Goal: Information Seeking & Learning: Check status

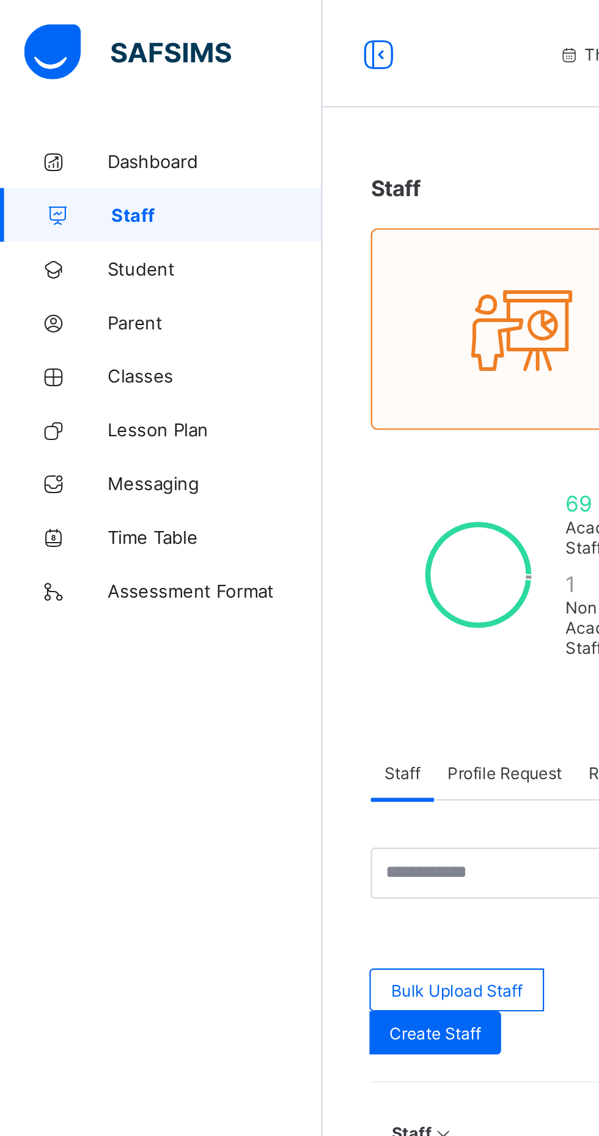
click at [98, 144] on span "Parent" at bounding box center [98, 147] width 98 height 10
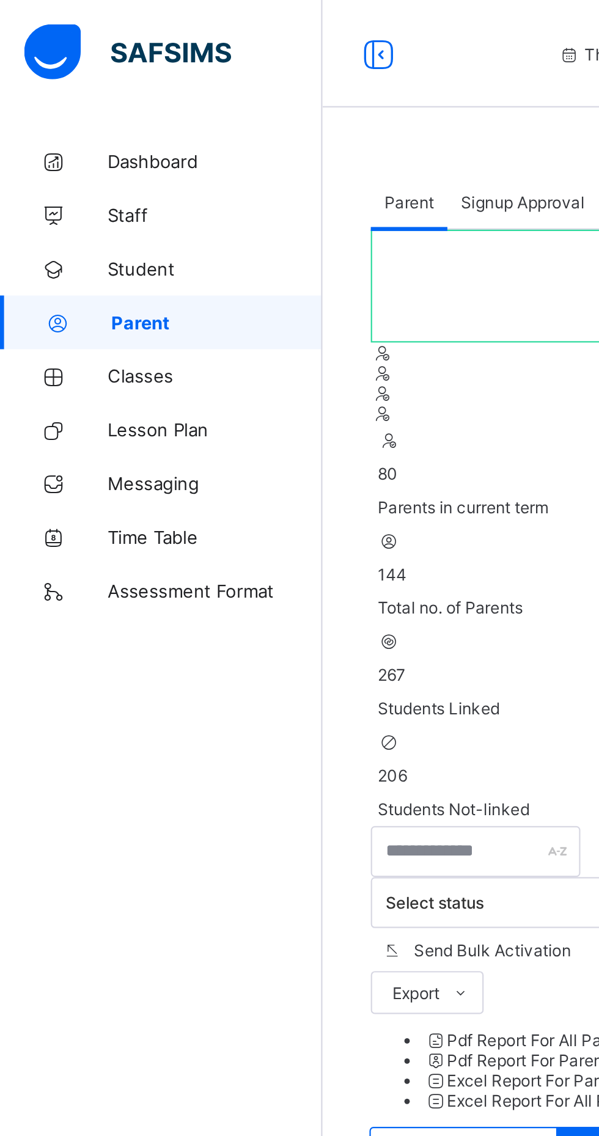
click at [70, 171] on span "Classes" at bounding box center [98, 171] width 98 height 10
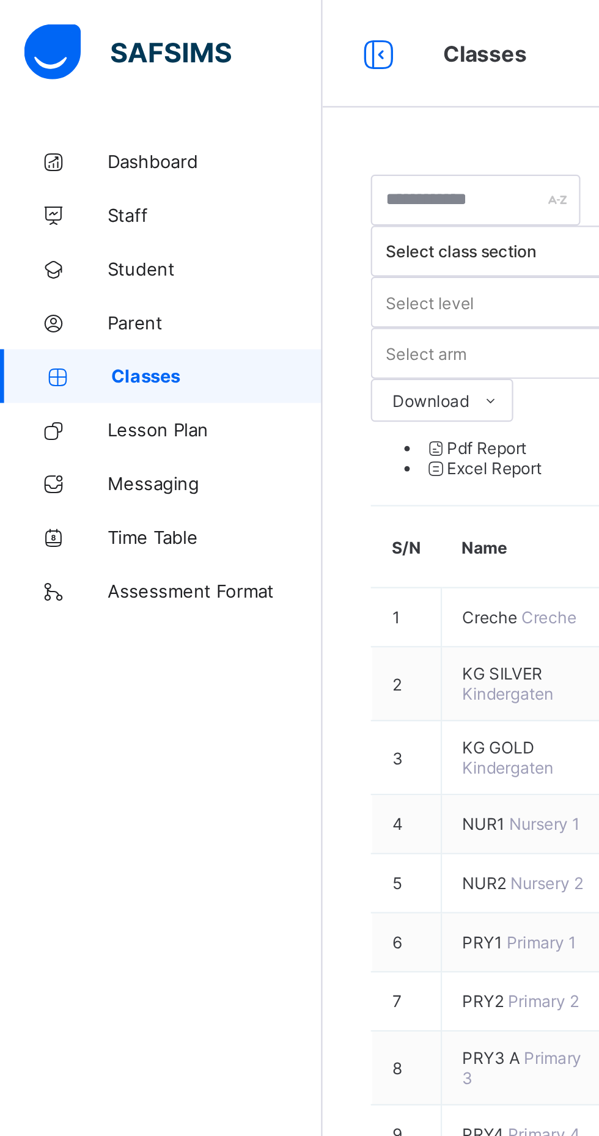
click at [90, 68] on span "Dashboard" at bounding box center [98, 73] width 98 height 10
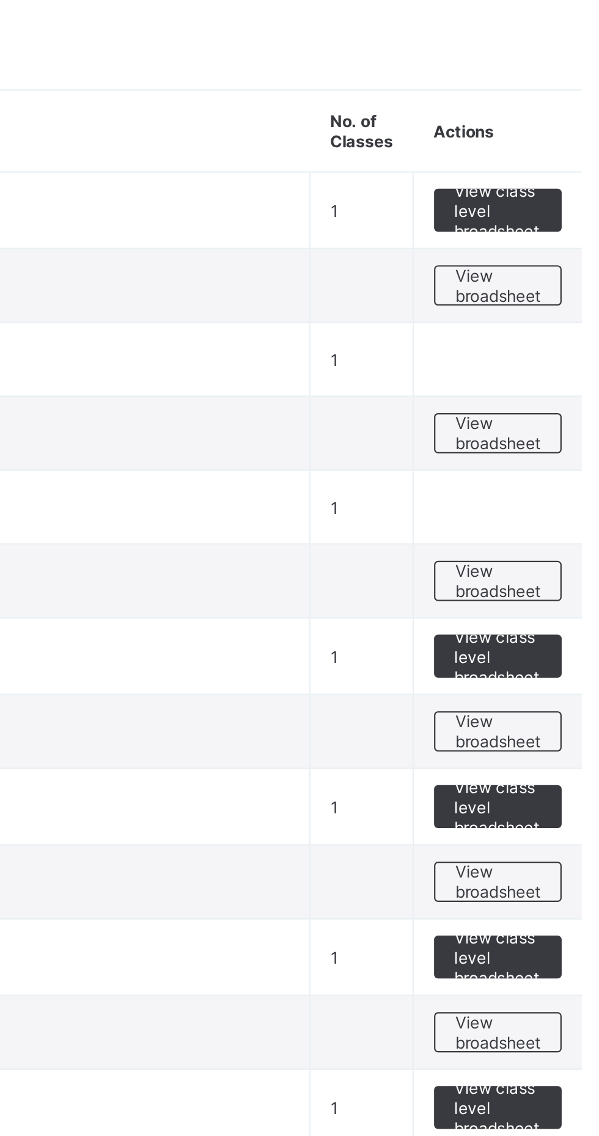
click at [559, 264] on div "View broadsheet" at bounding box center [538, 271] width 58 height 18
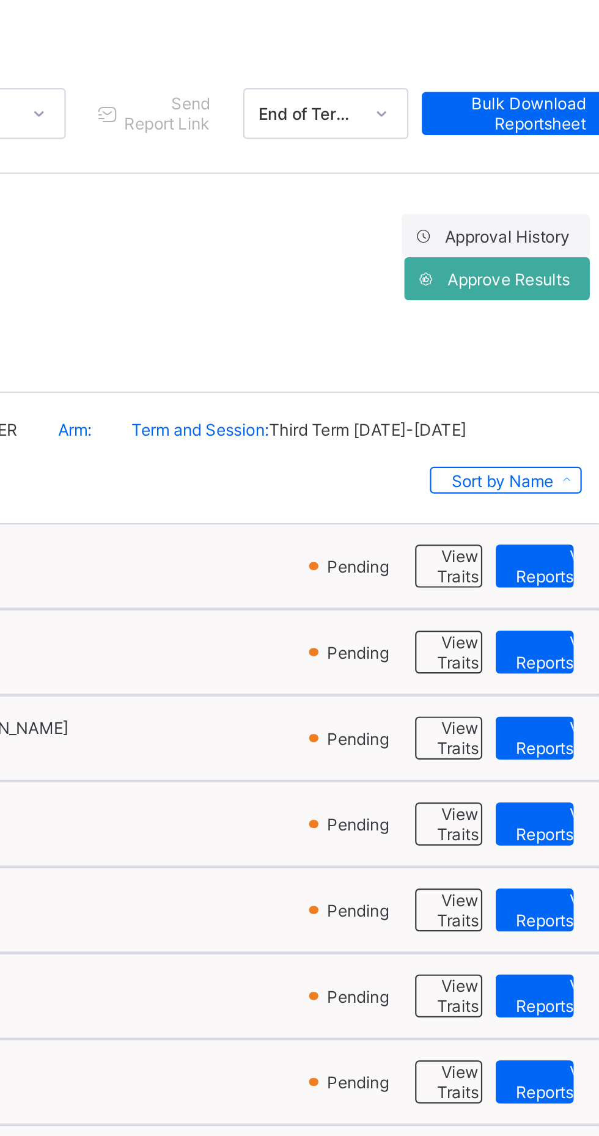
click at [558, 385] on span "View Reportsheet" at bounding box center [568, 385] width 42 height 18
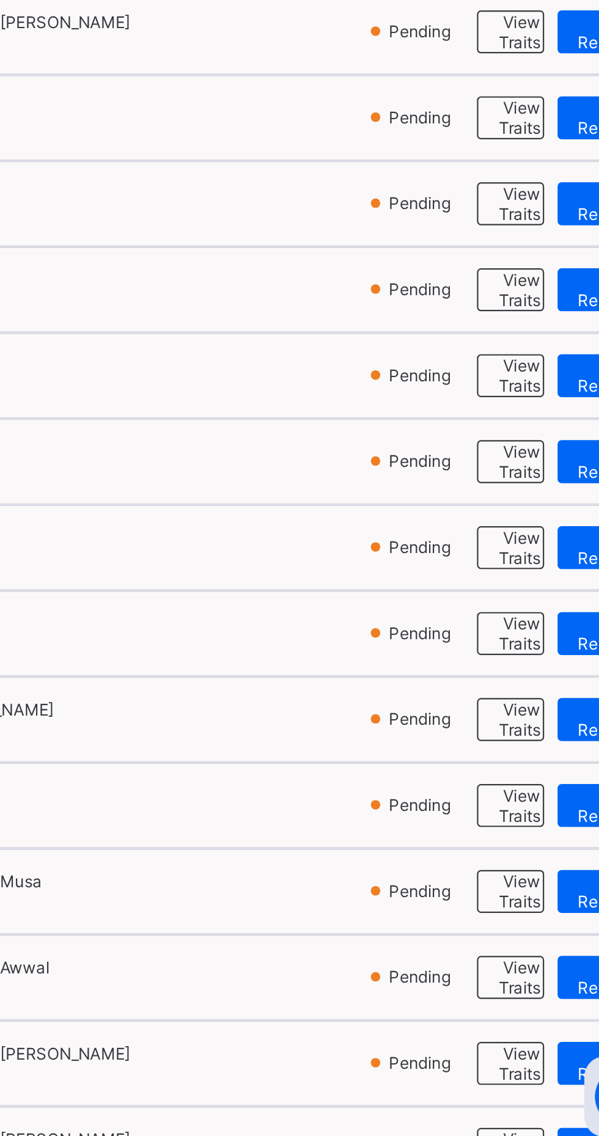
click at [465, 33] on div "×" at bounding box center [460, 22] width 12 height 21
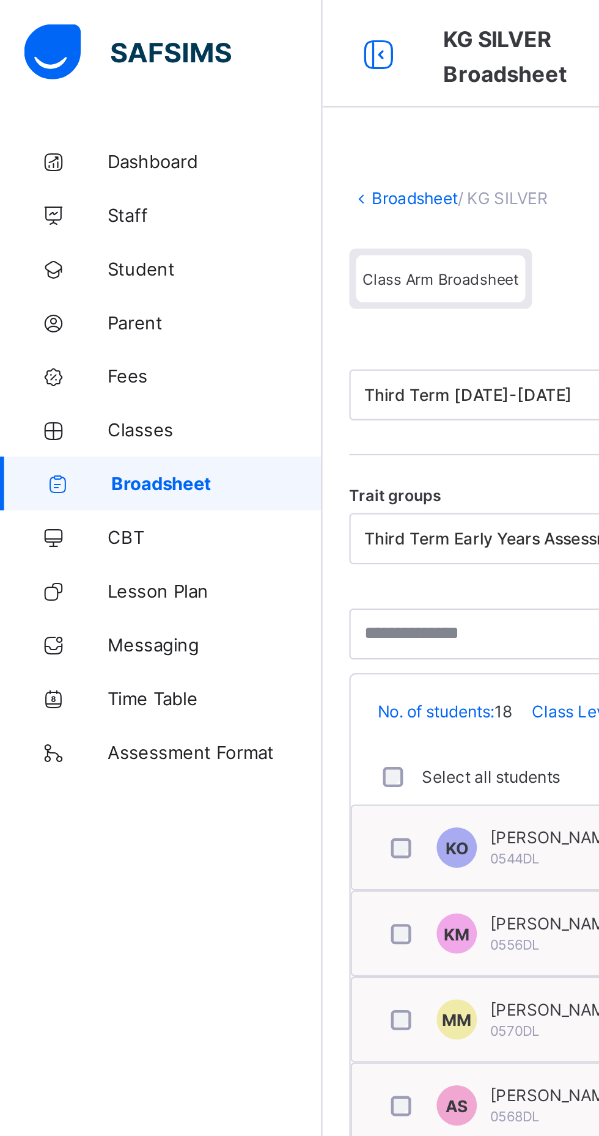
click at [167, 31] on icon at bounding box center [172, 25] width 21 height 18
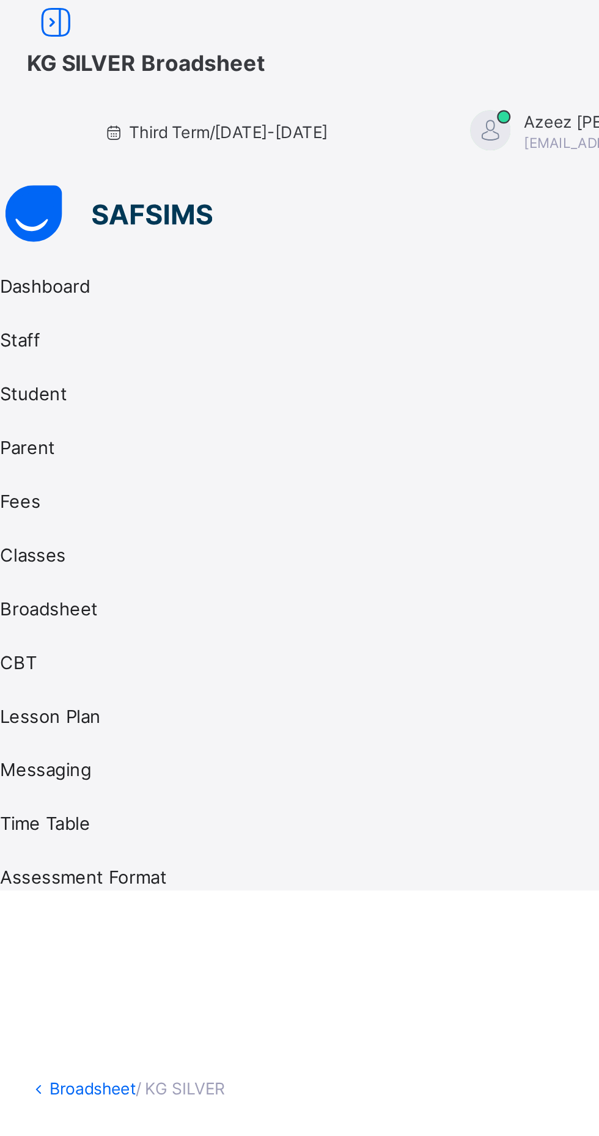
click at [36, 19] on icon at bounding box center [25, 10] width 21 height 18
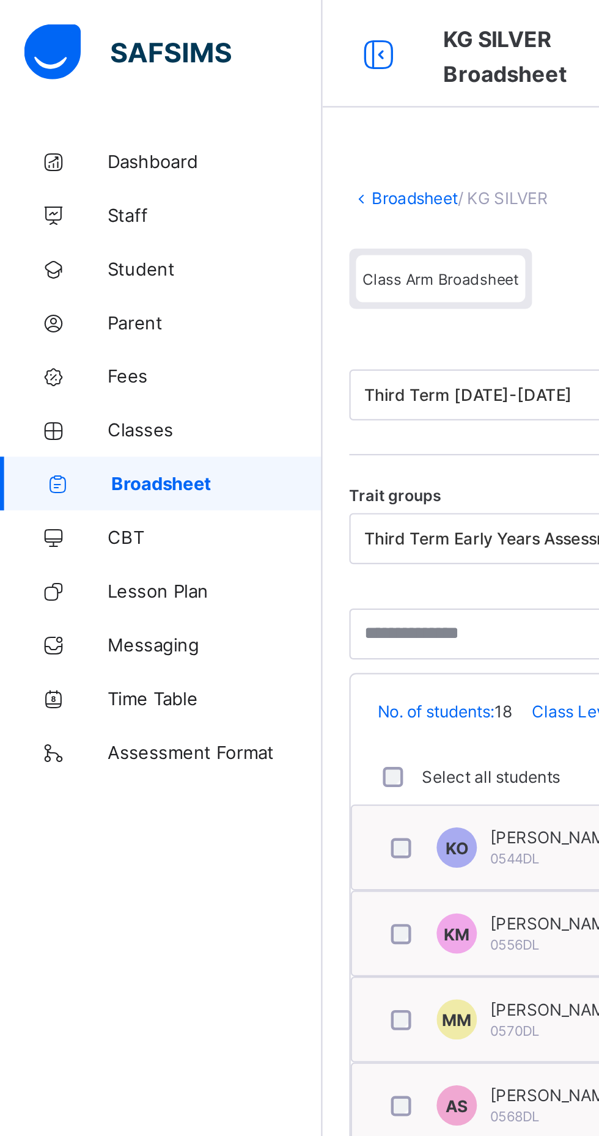
click at [68, 217] on span "Broadsheet" at bounding box center [99, 220] width 96 height 10
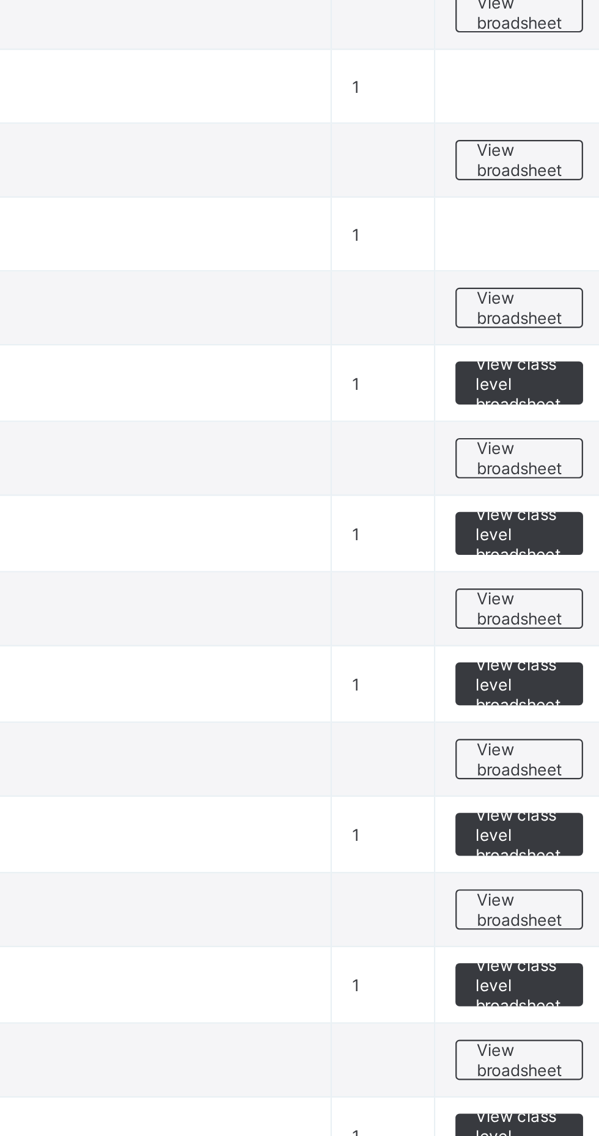
click at [542, 547] on span "View broadsheet" at bounding box center [538, 544] width 38 height 18
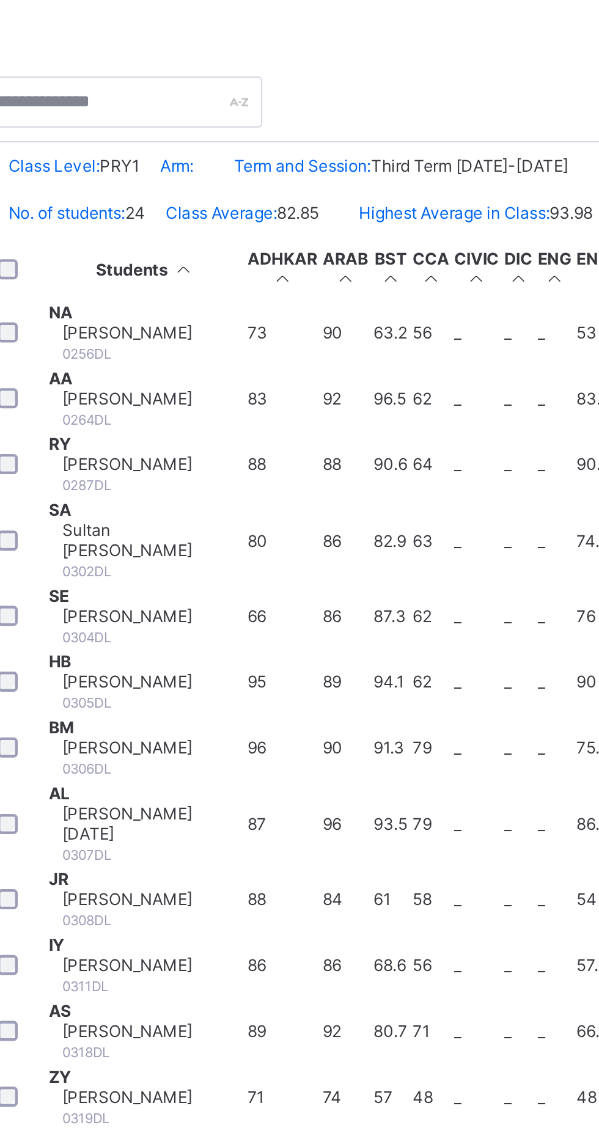
scroll to position [742, 188]
click at [278, 1089] on div "Muhammad Muhammad Abdulkarim 0551DL" at bounding box center [237, 1098] width 82 height 18
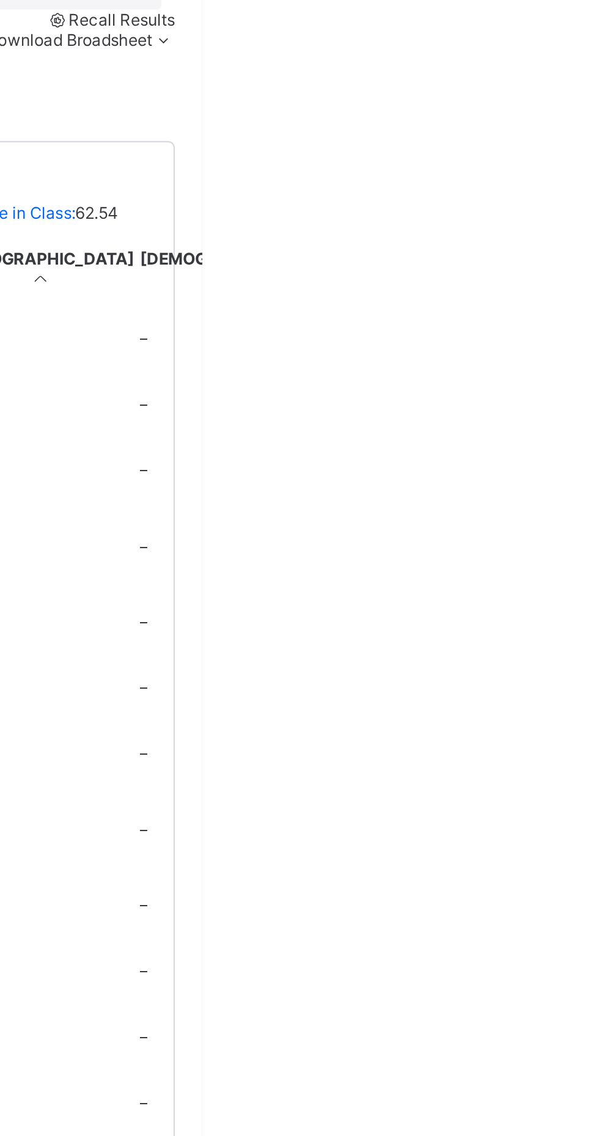
scroll to position [0, 0]
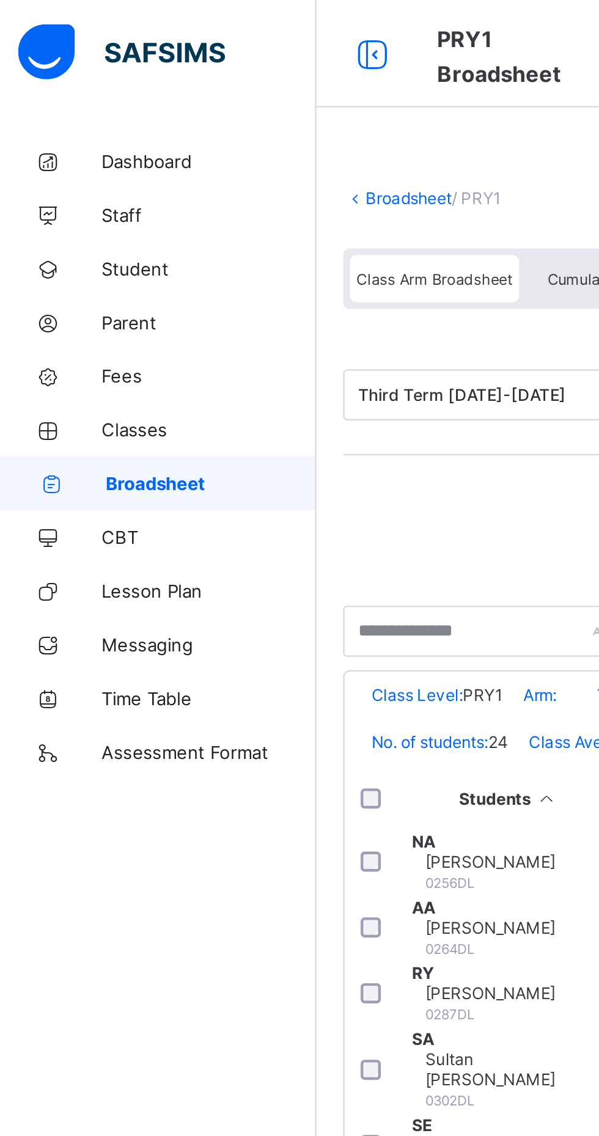
scroll to position [787, 188]
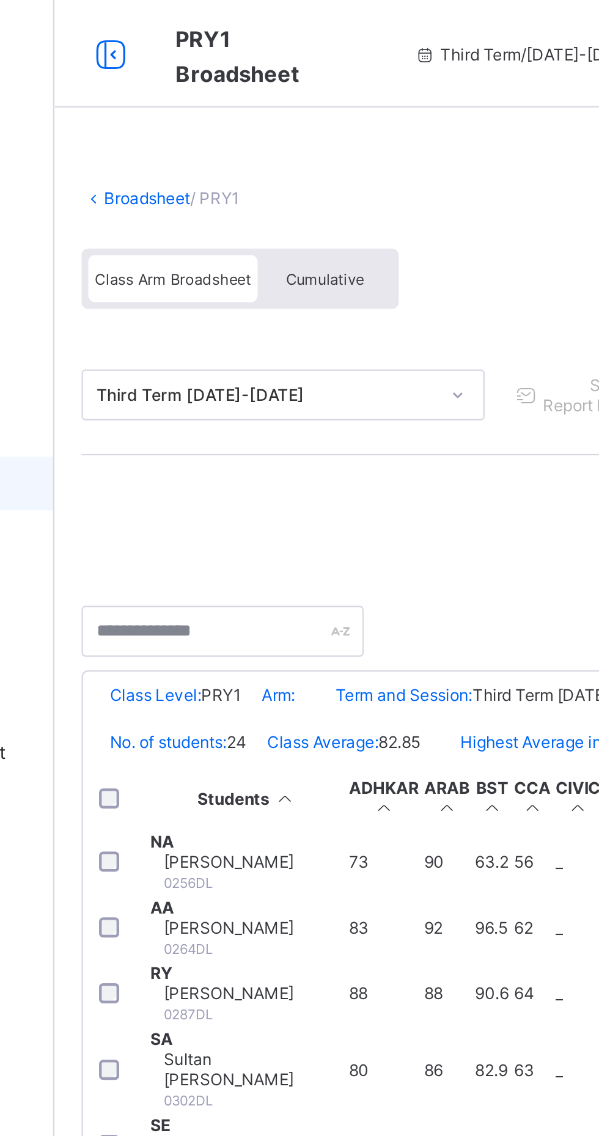
click at [189, 126] on span "Class Arm Broadsheet" at bounding box center [200, 127] width 71 height 9
click at [199, 130] on span "Class Arm Broadsheet" at bounding box center [200, 127] width 71 height 9
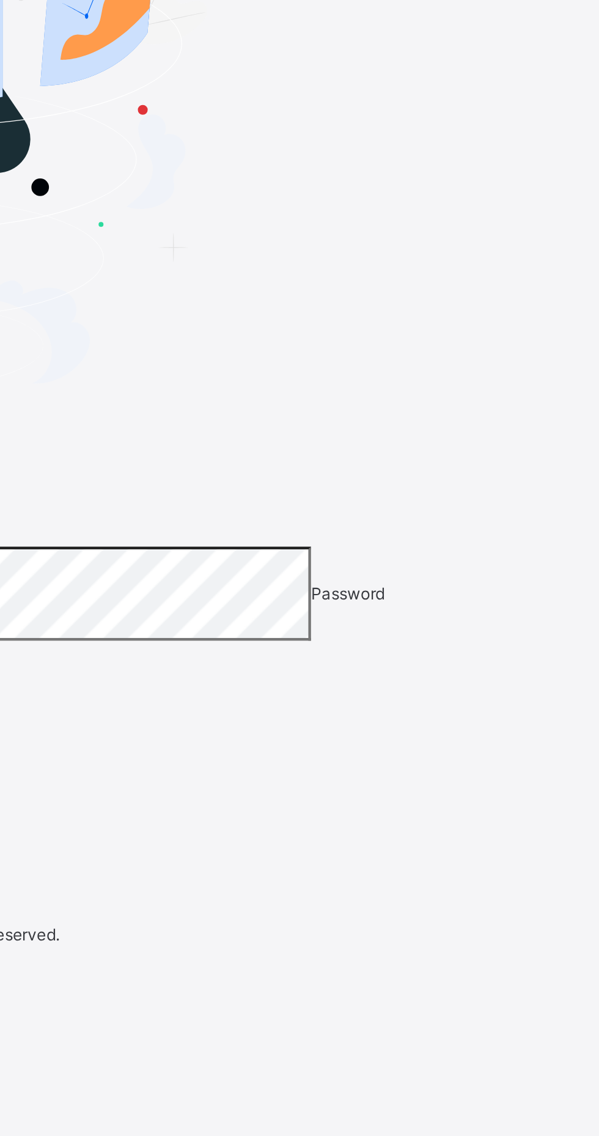
click at [99, 385] on input "email" at bounding box center [55, 379] width 87 height 12
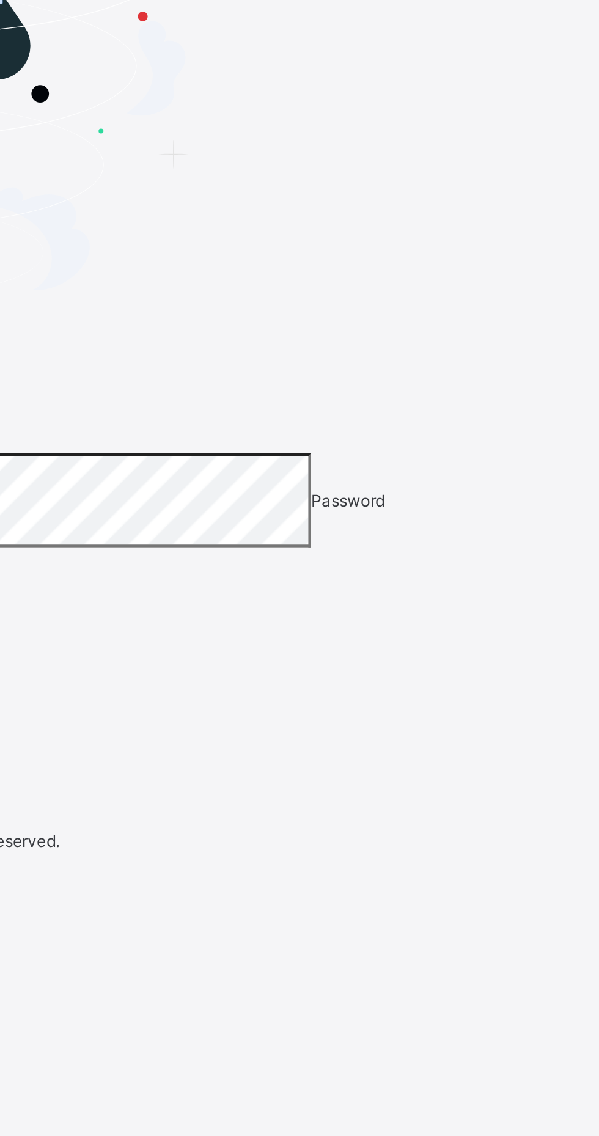
type input "**********"
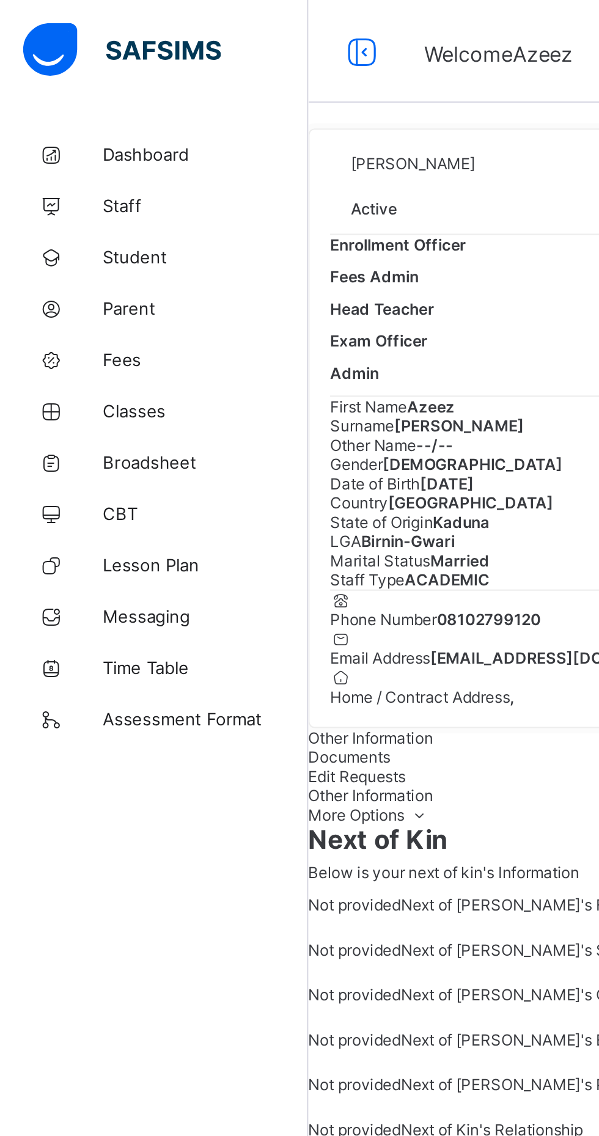
click at [62, 211] on link "Broadsheet" at bounding box center [73, 220] width 147 height 24
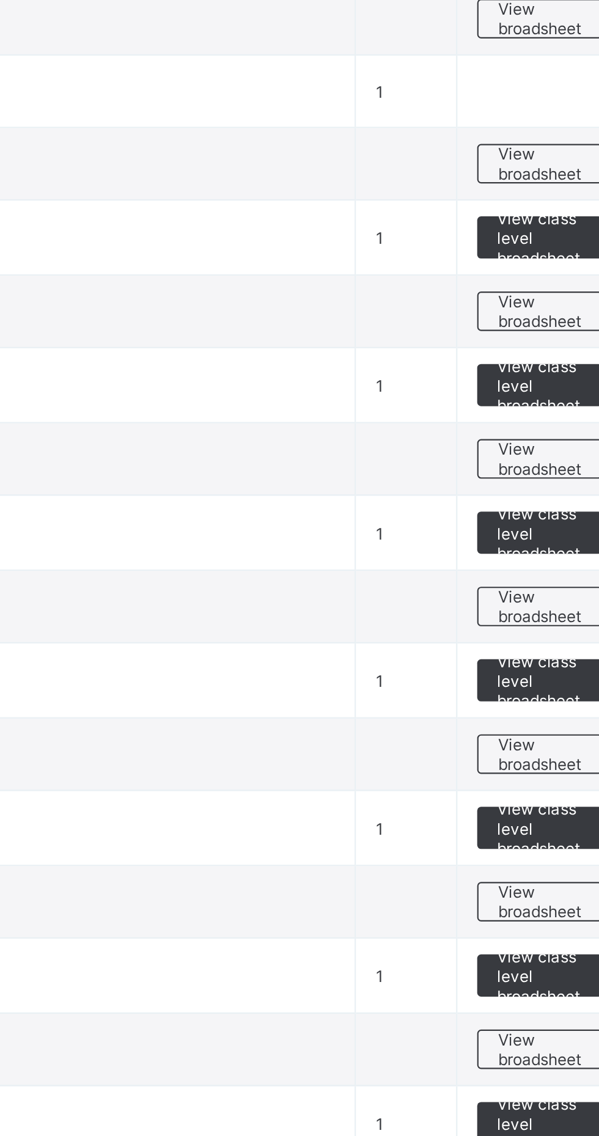
click at [537, 547] on span "View broadsheet" at bounding box center [538, 544] width 38 height 18
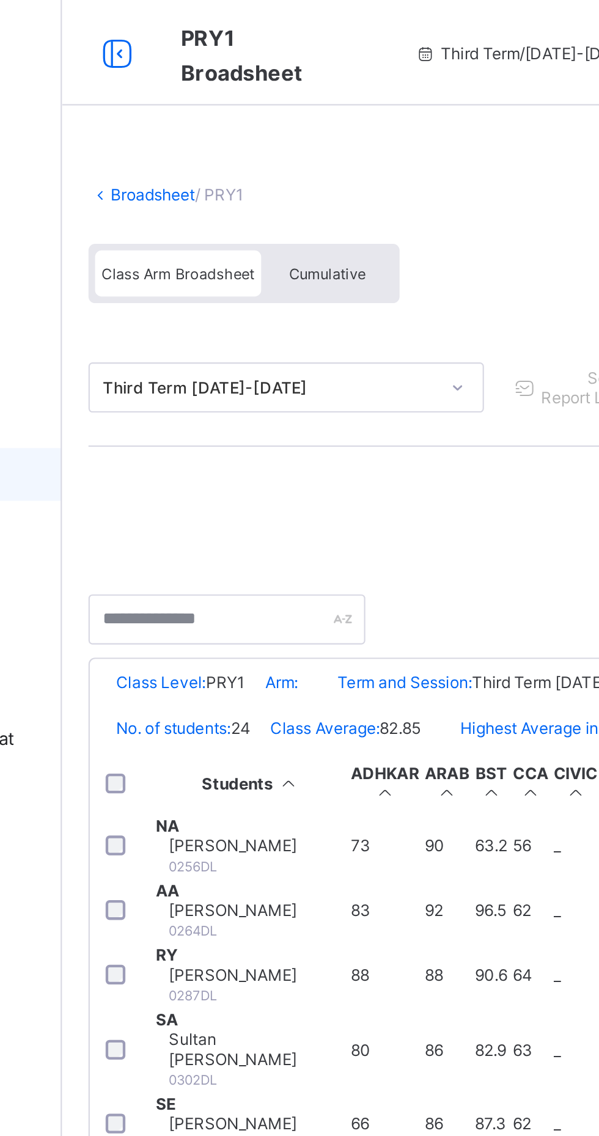
click at [191, 126] on span "Class Arm Broadsheet" at bounding box center [200, 127] width 71 height 9
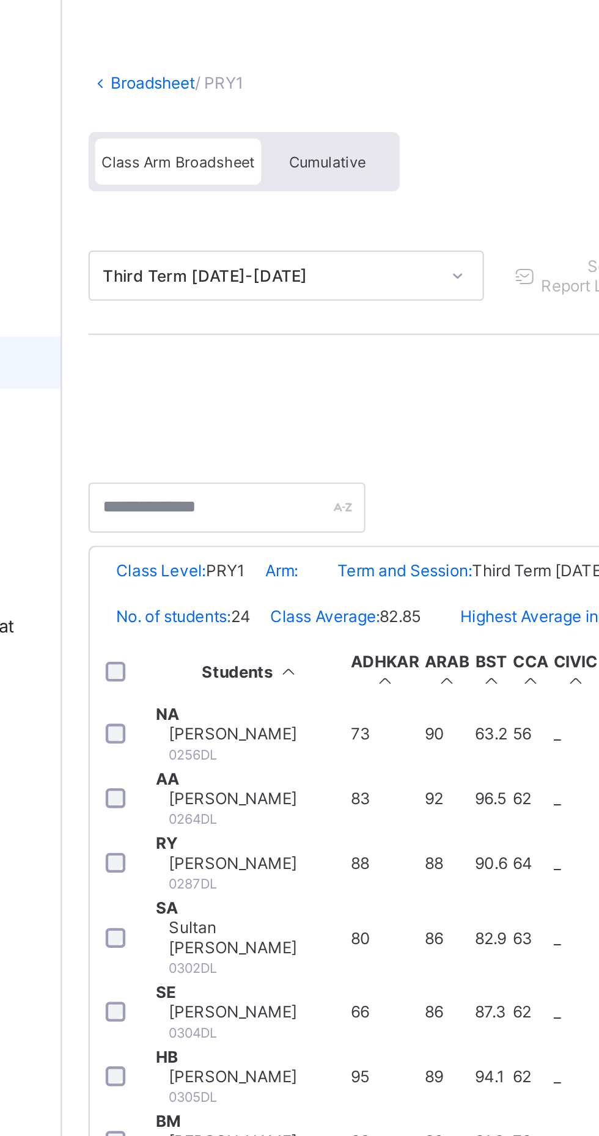
click at [278, 1089] on div "Muhammad Muhammad Abdulkarim 0551DL" at bounding box center [237, 1098] width 82 height 18
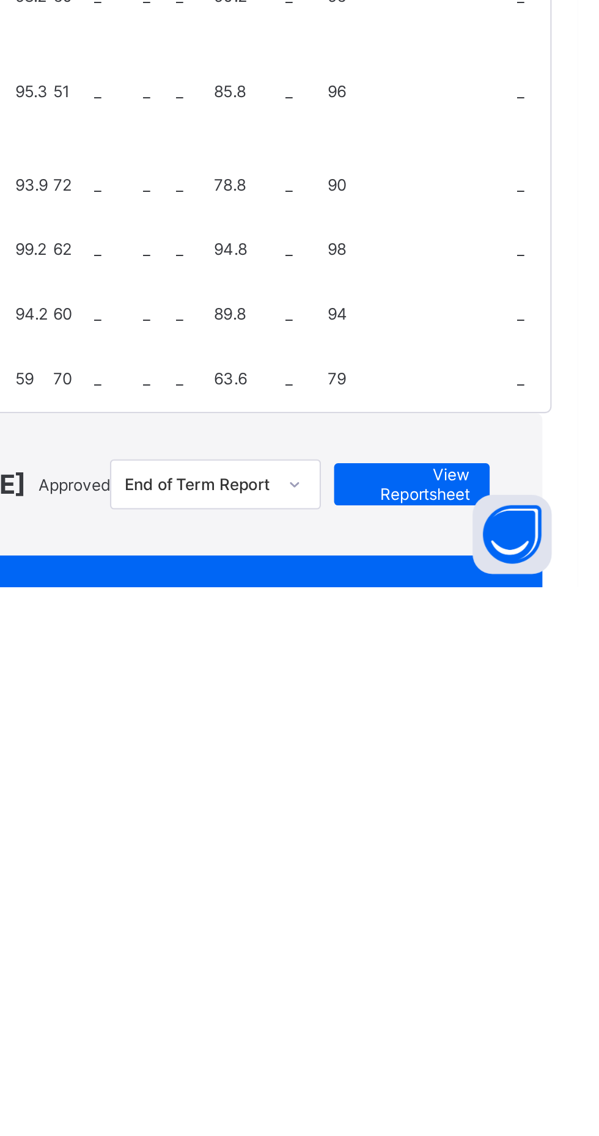
scroll to position [0, 0]
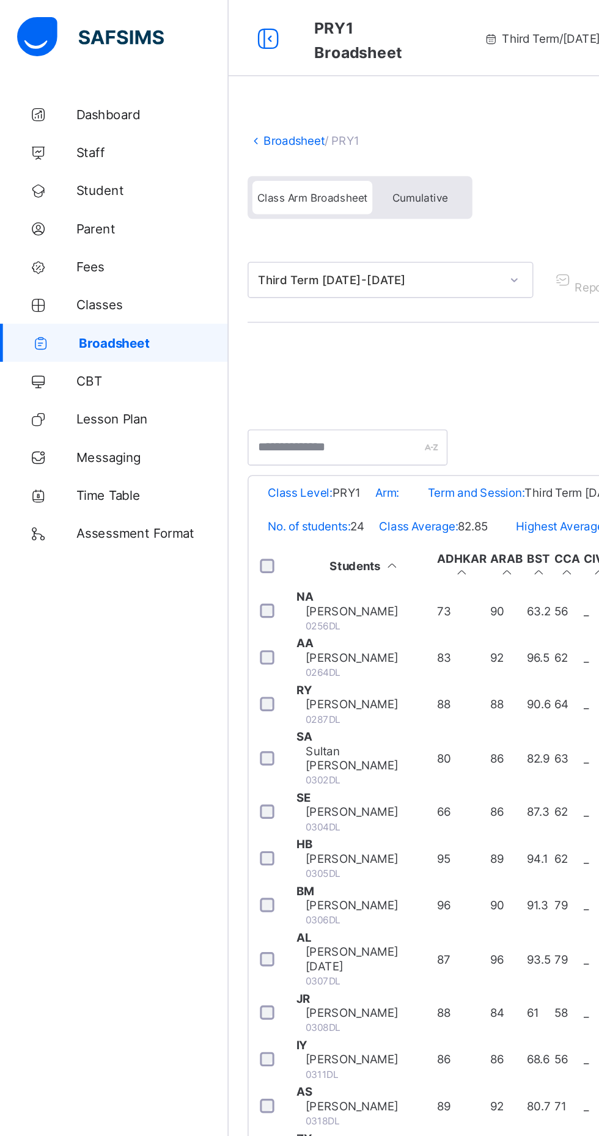
scroll to position [806, 214]
click at [68, 218] on span "Broadsheet" at bounding box center [99, 220] width 96 height 10
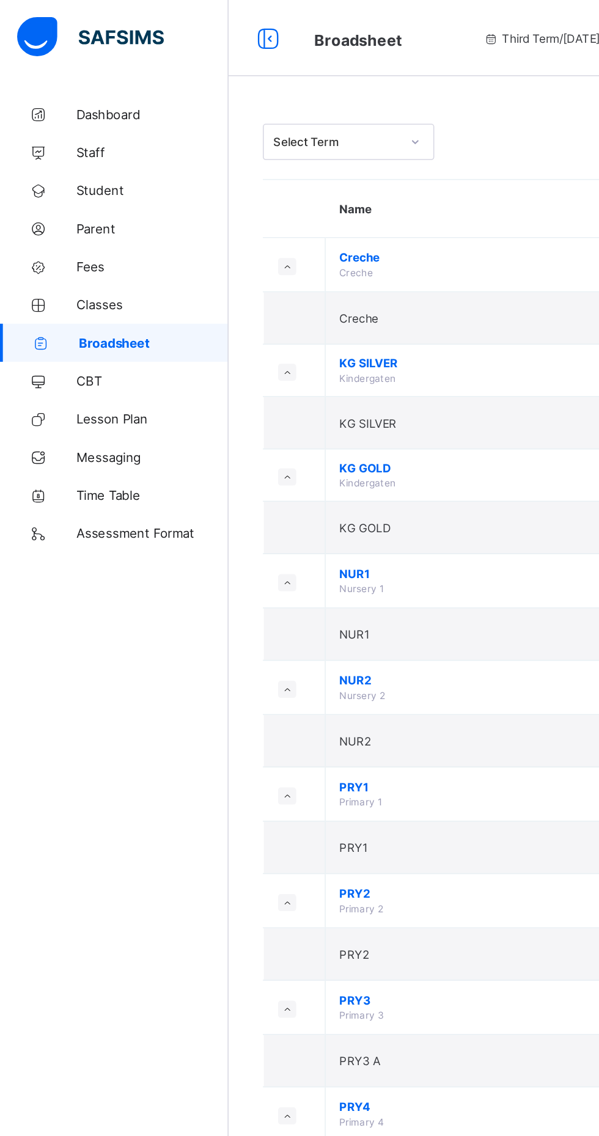
click at [60, 195] on span "Classes" at bounding box center [98, 196] width 98 height 10
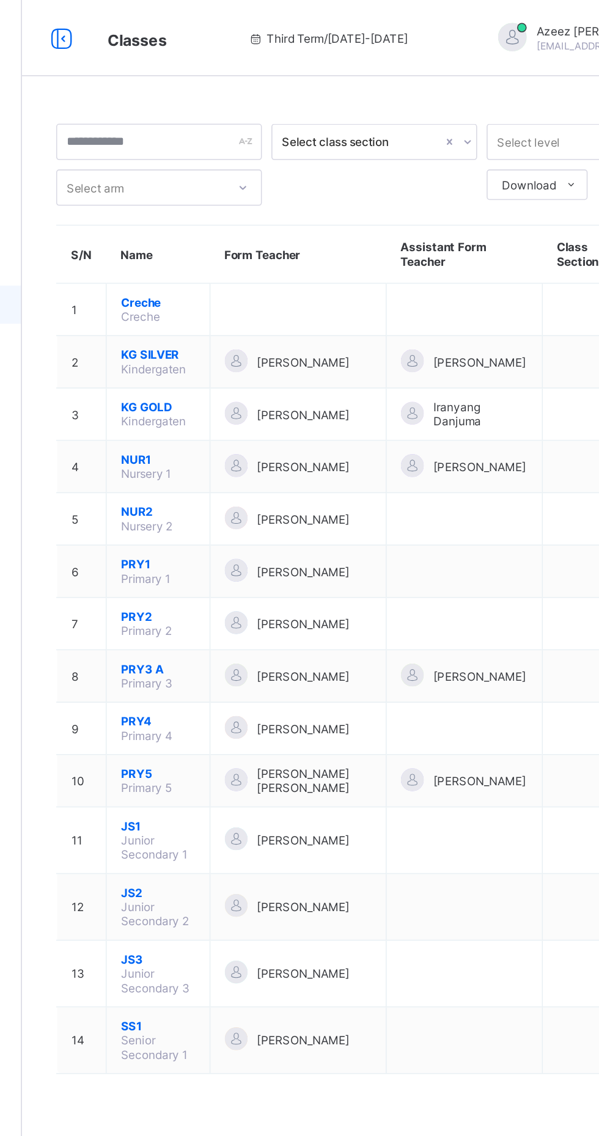
click at [244, 229] on span "KG SILVER" at bounding box center [234, 227] width 48 height 9
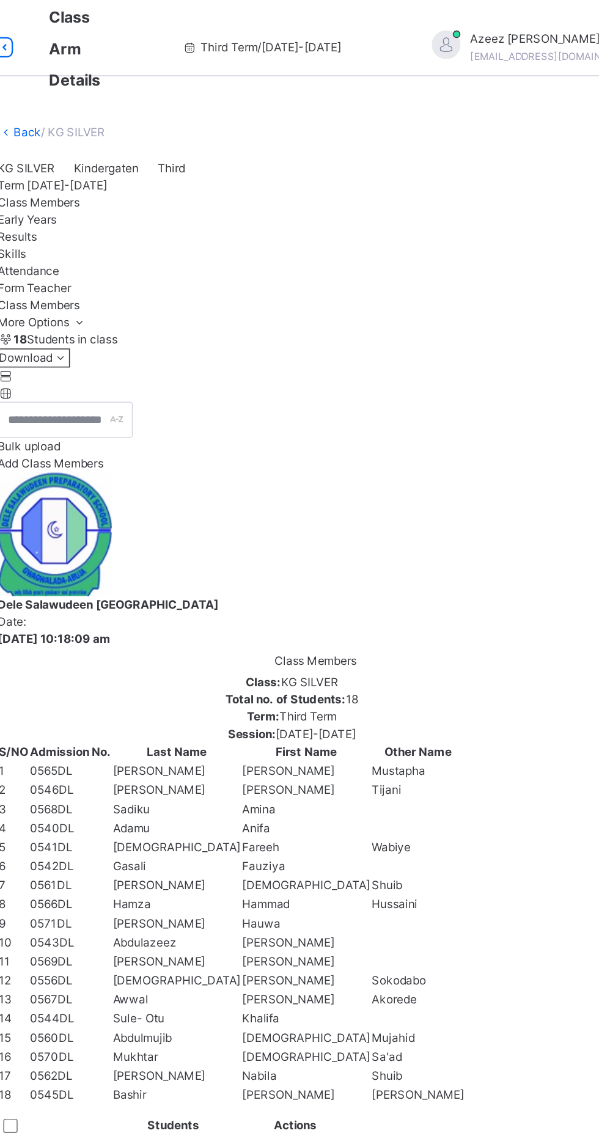
click at [194, 156] on span "Results" at bounding box center [181, 151] width 25 height 9
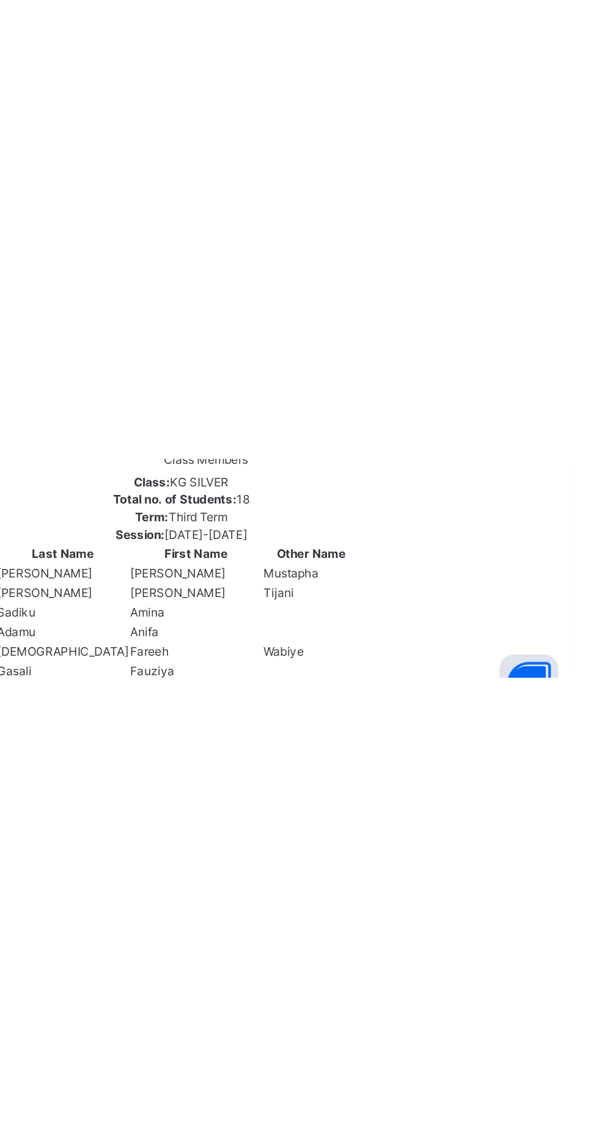
scroll to position [172, 0]
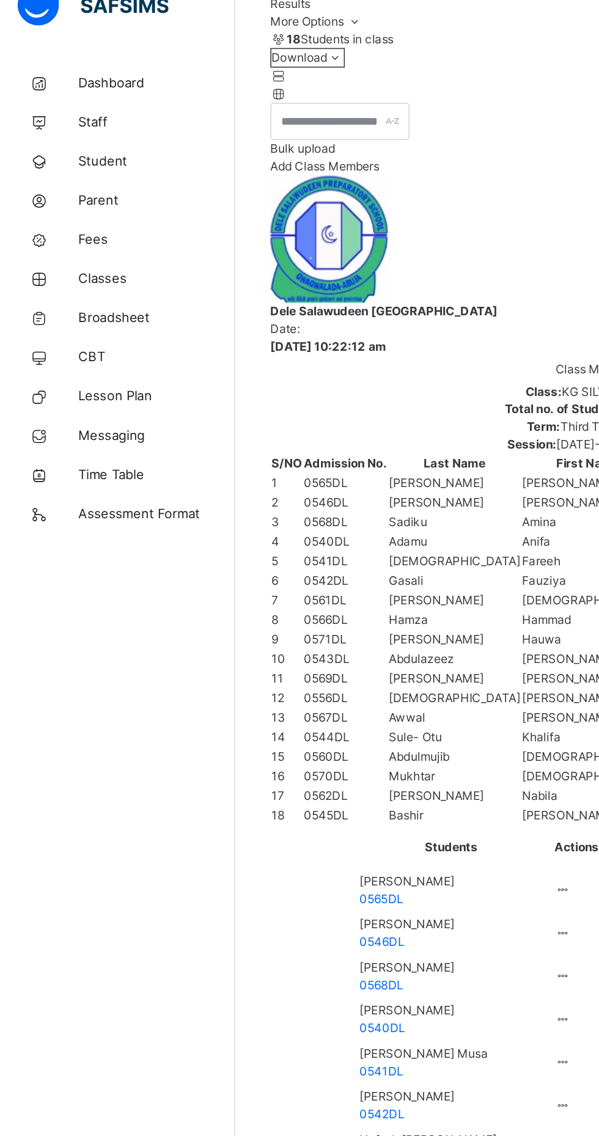
click at [70, 218] on span "Broadsheet" at bounding box center [98, 220] width 98 height 12
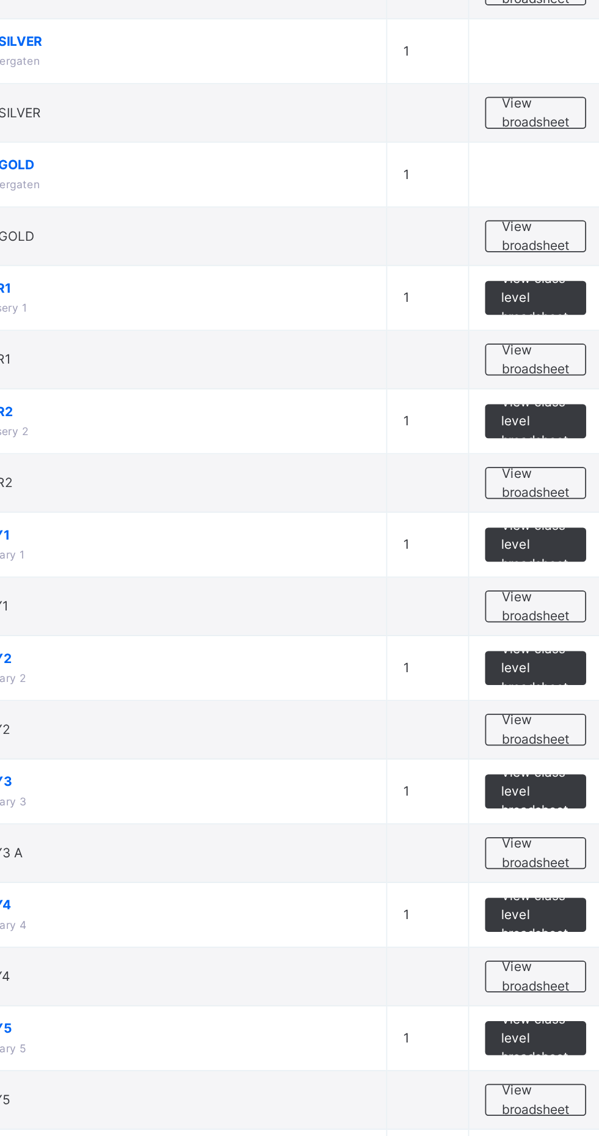
click at [519, 569] on span "View broadsheet" at bounding box center [538, 564] width 38 height 22
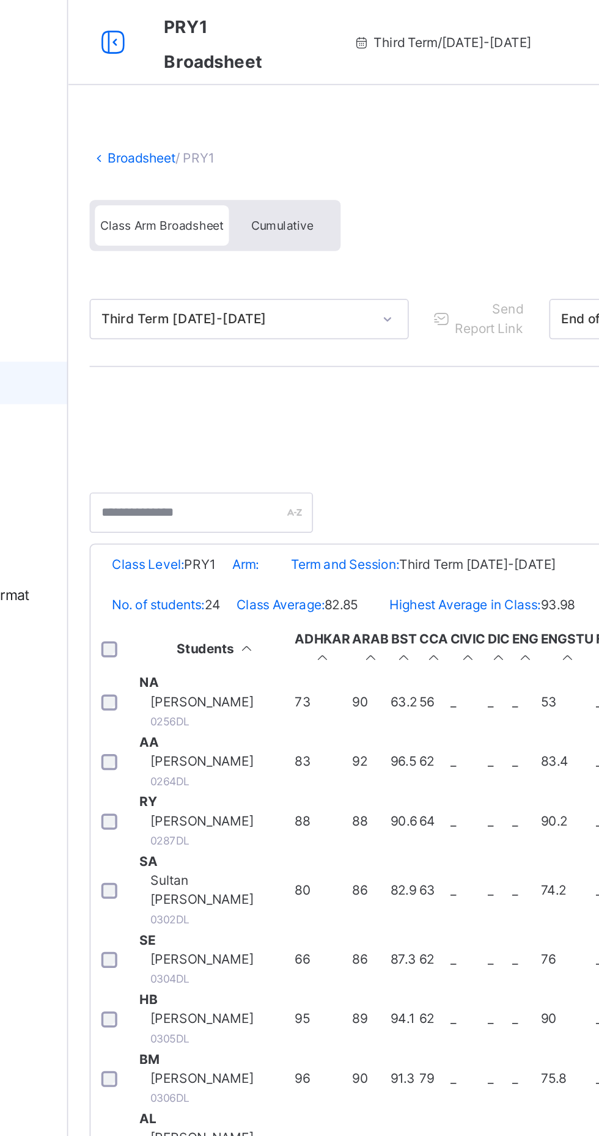
click at [198, 130] on span "Class Arm Broadsheet" at bounding box center [200, 129] width 71 height 9
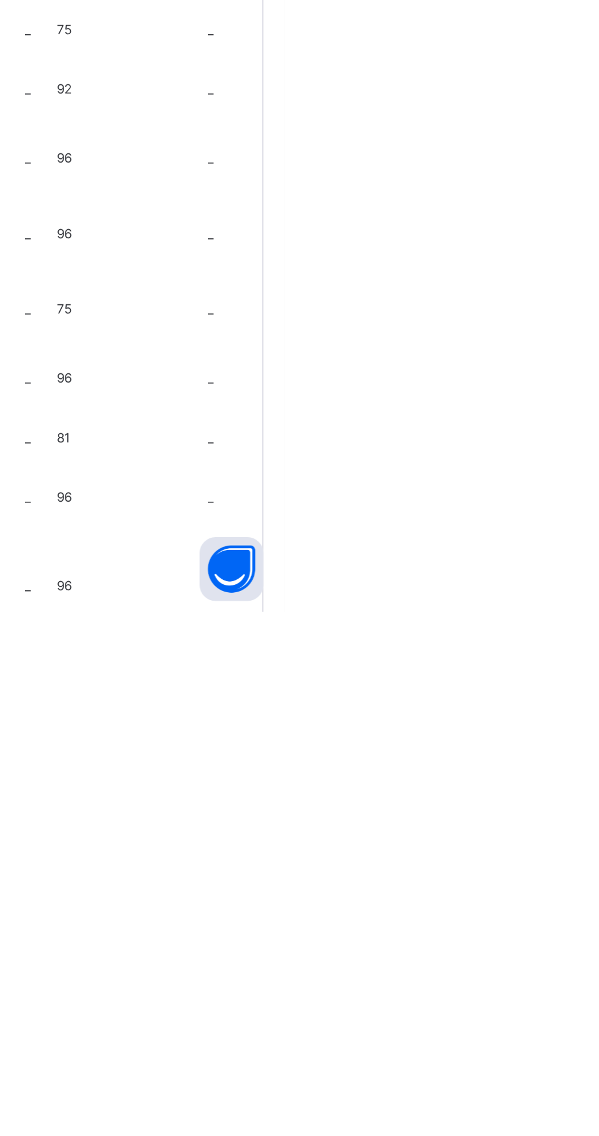
scroll to position [0, 0]
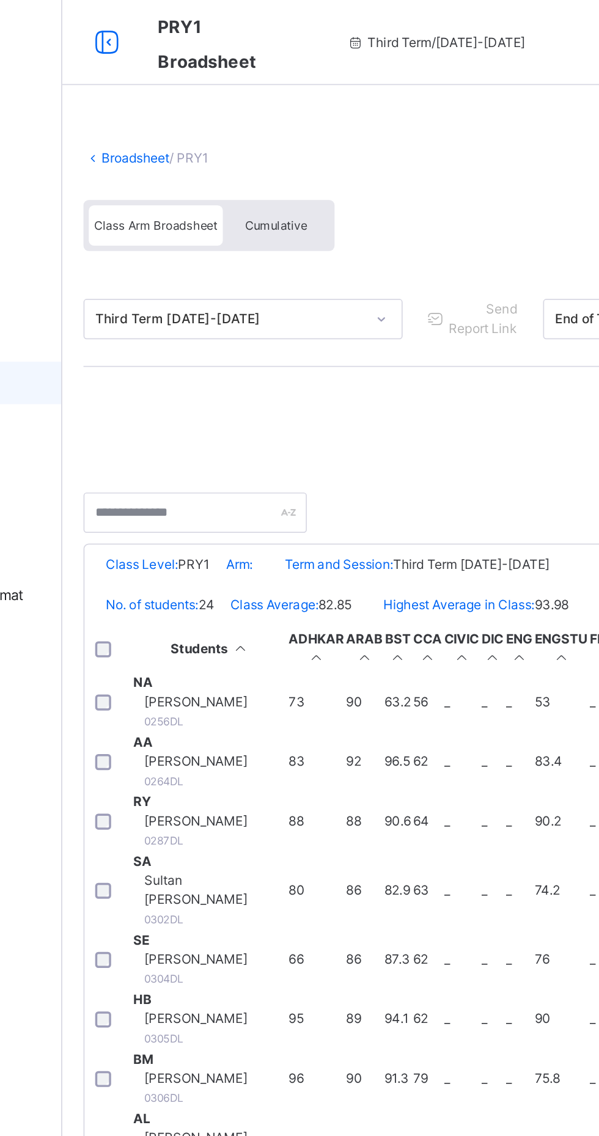
click at [276, 130] on span "Cumulative" at bounding box center [269, 129] width 35 height 9
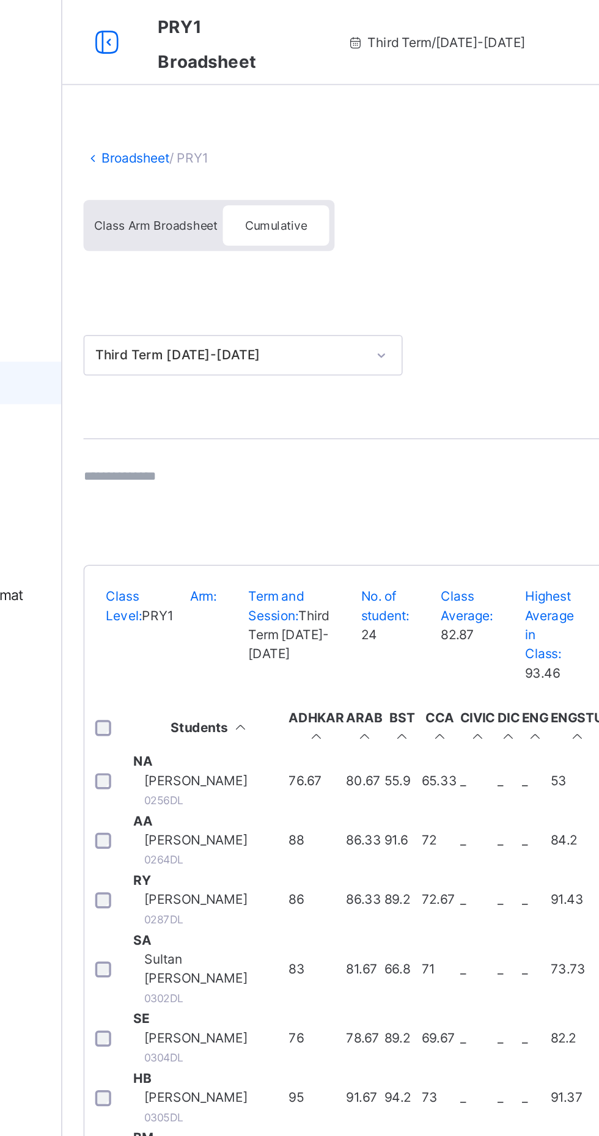
scroll to position [807, 0]
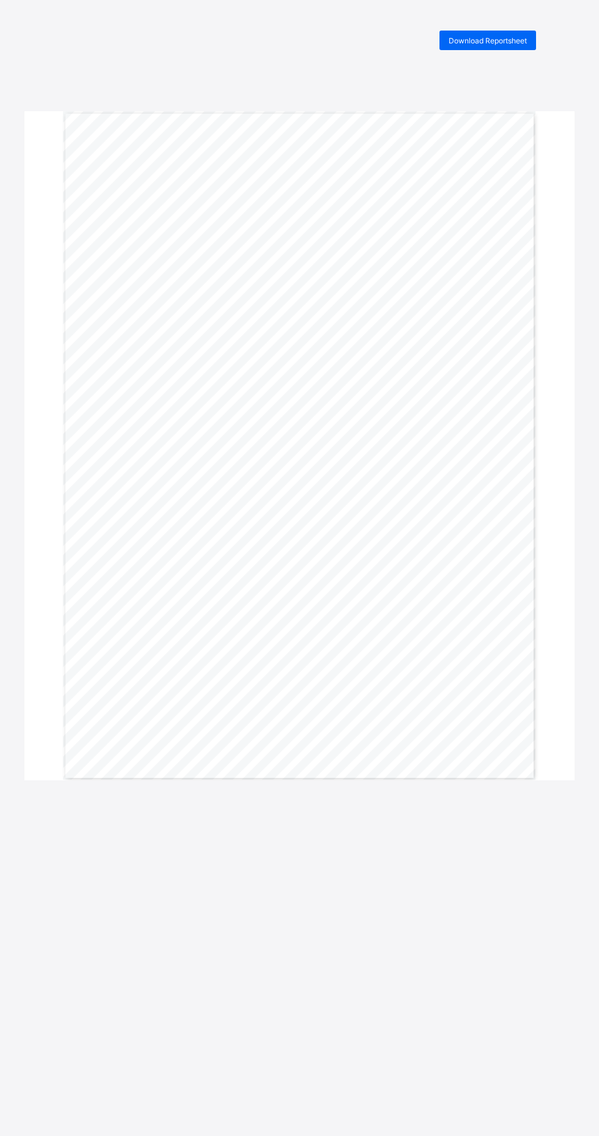
scroll to position [18, 0]
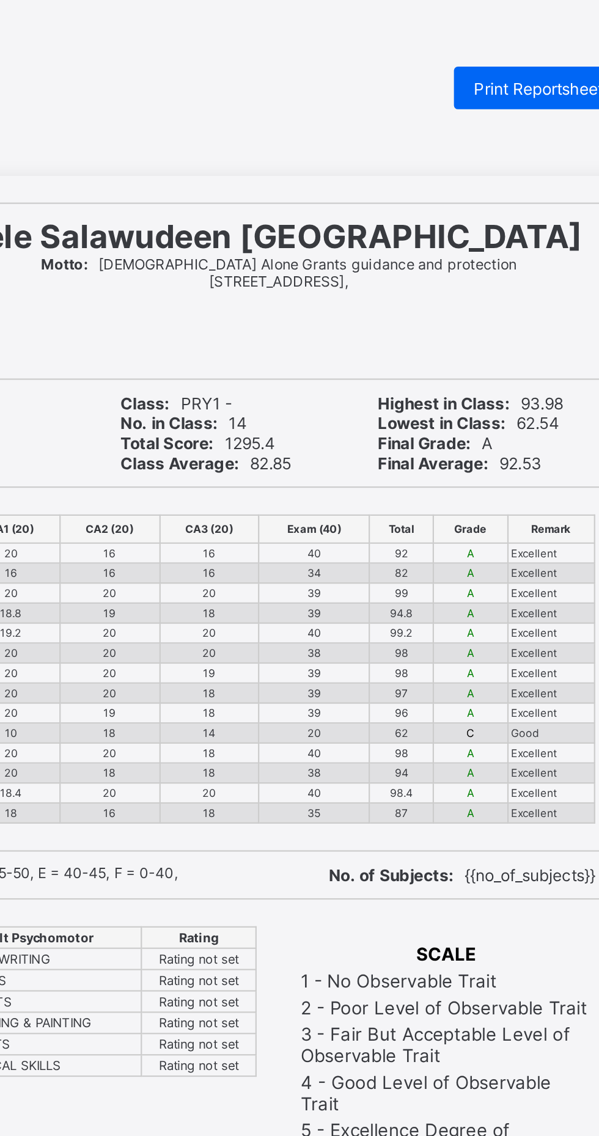
click at [481, 46] on div "Print Reportsheet" at bounding box center [497, 41] width 78 height 20
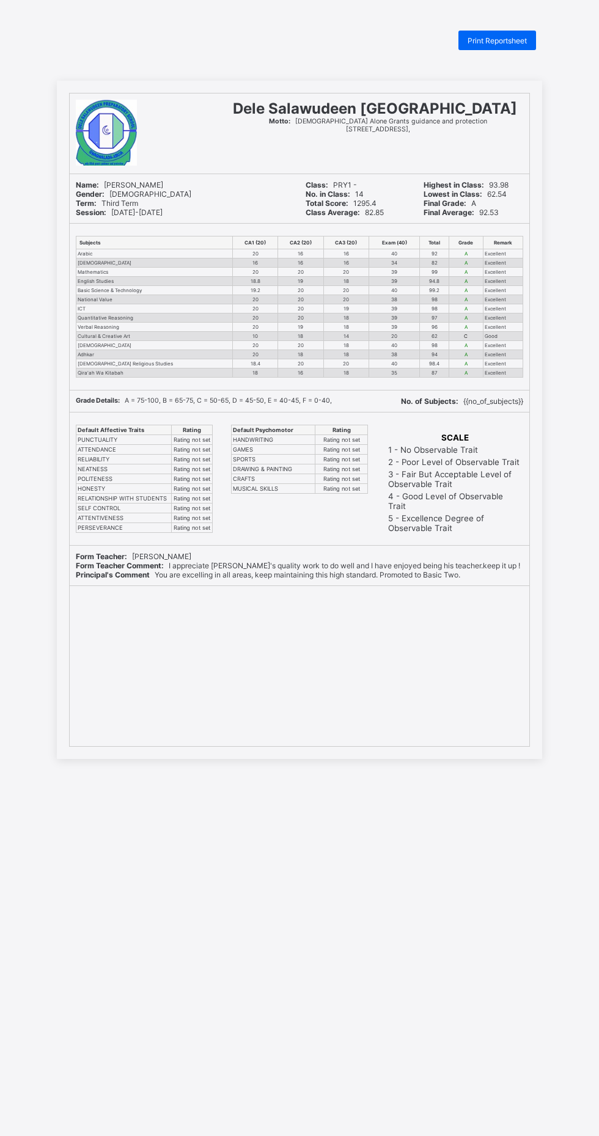
scroll to position [6, 0]
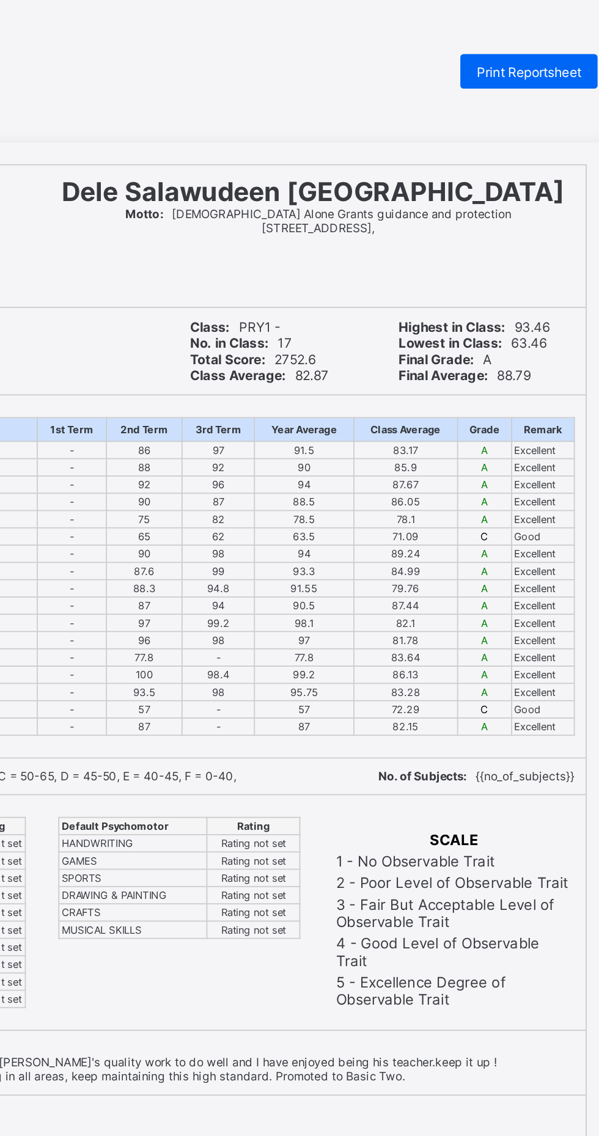
click at [471, 37] on span "Print Reportsheet" at bounding box center [496, 40] width 59 height 9
